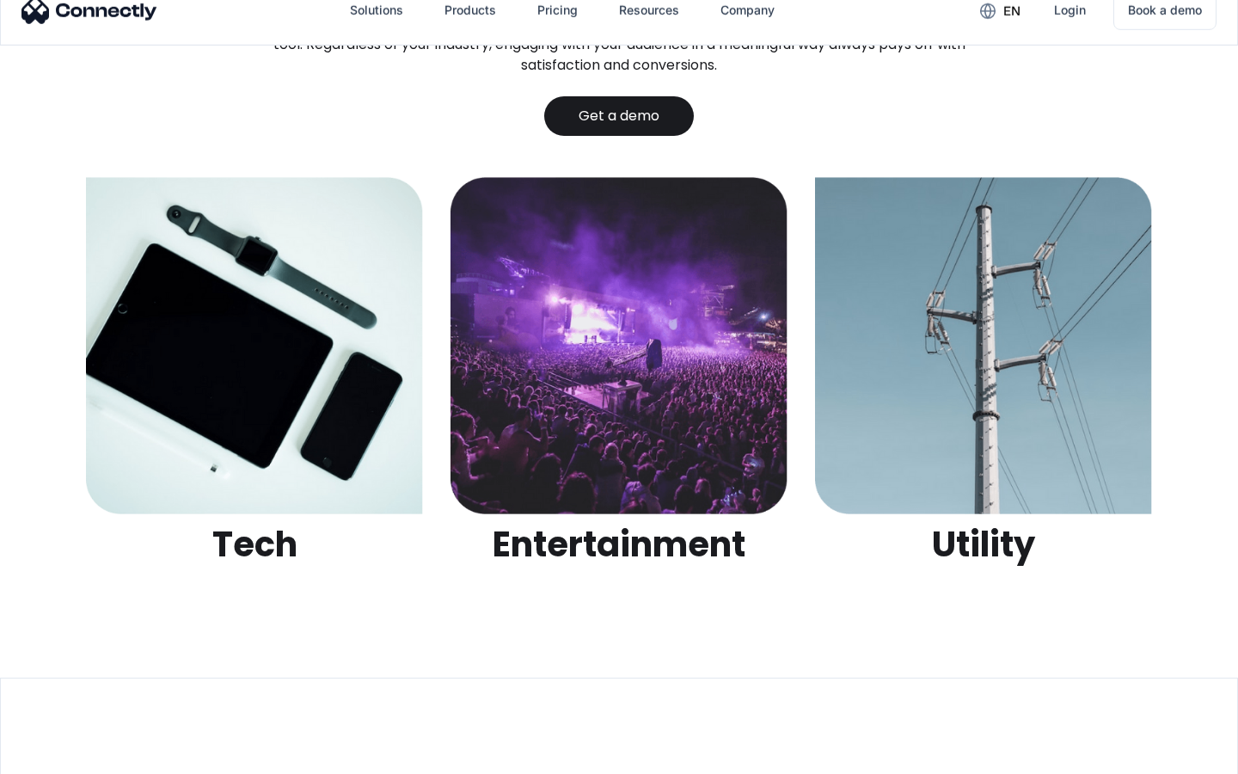
scroll to position [5425, 0]
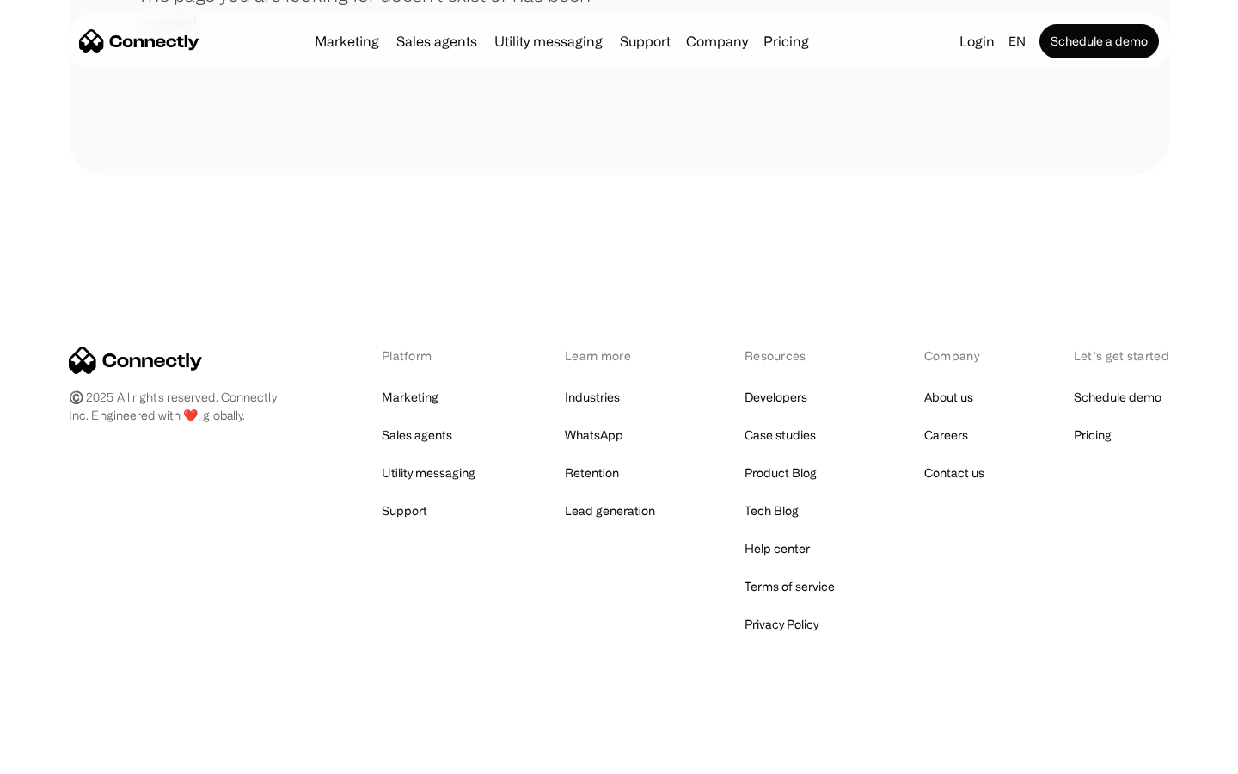
scroll to position [314, 0]
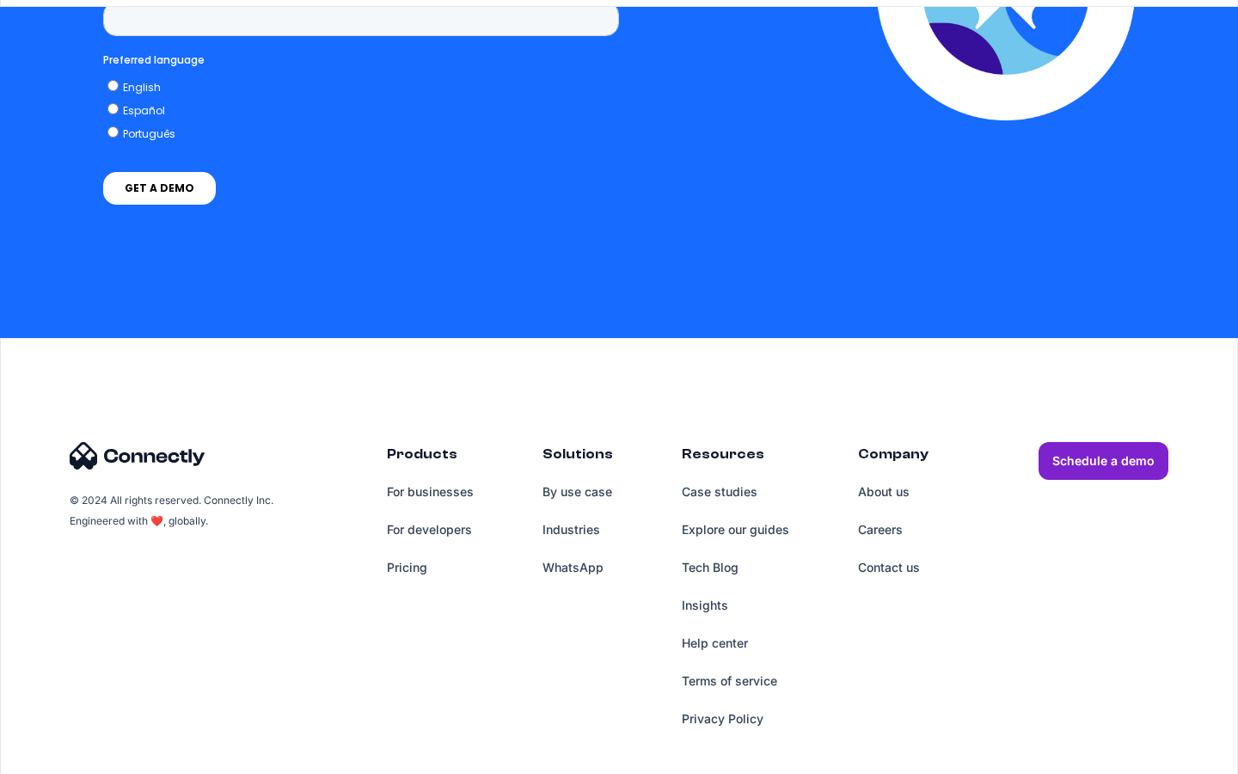
scroll to position [3775, 0]
